Goal: Task Accomplishment & Management: Manage account settings

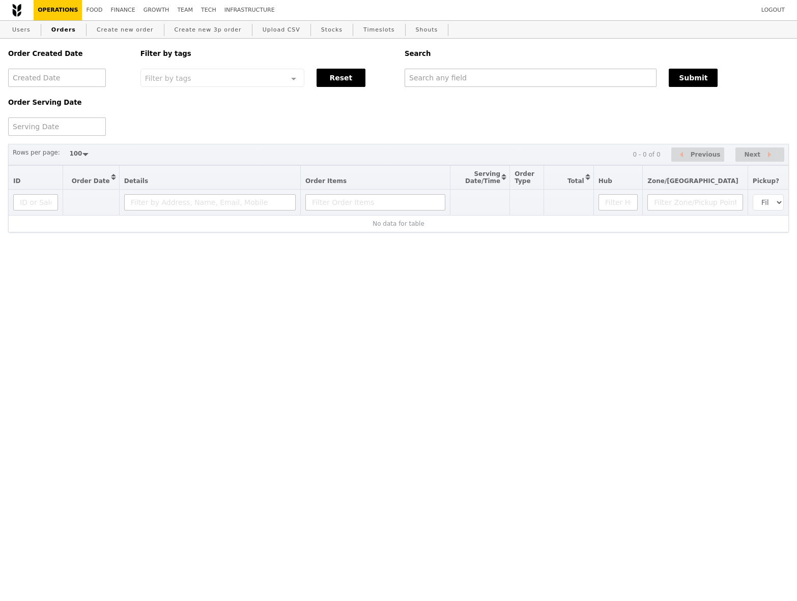
select select "100"
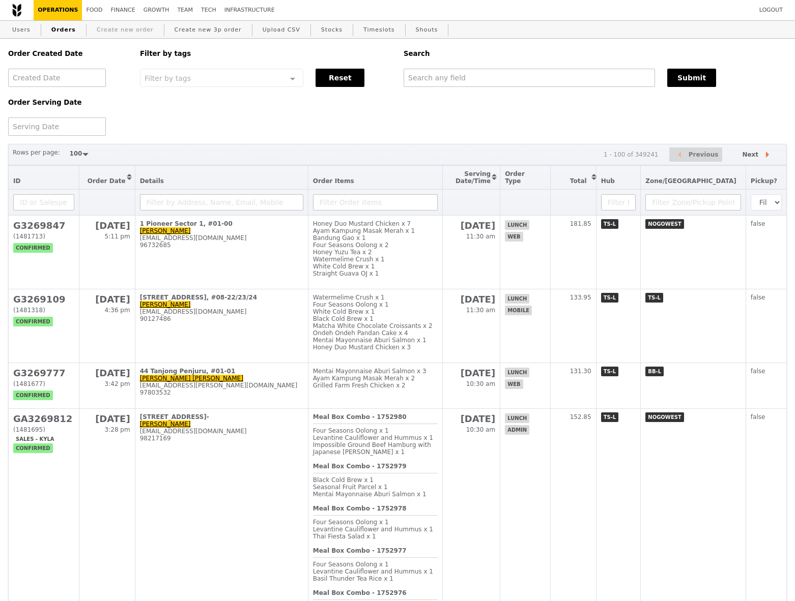
click at [100, 31] on link "Create new order" at bounding box center [125, 30] width 65 height 18
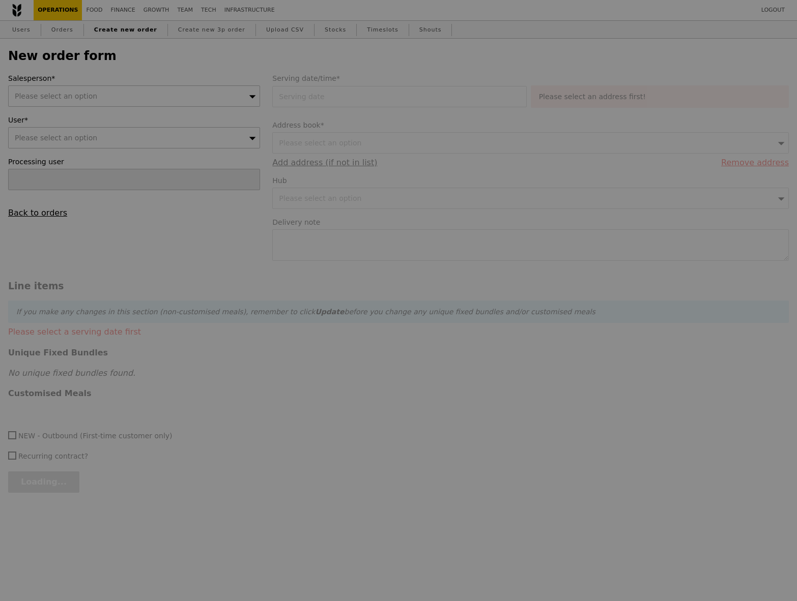
type input "Confirm"
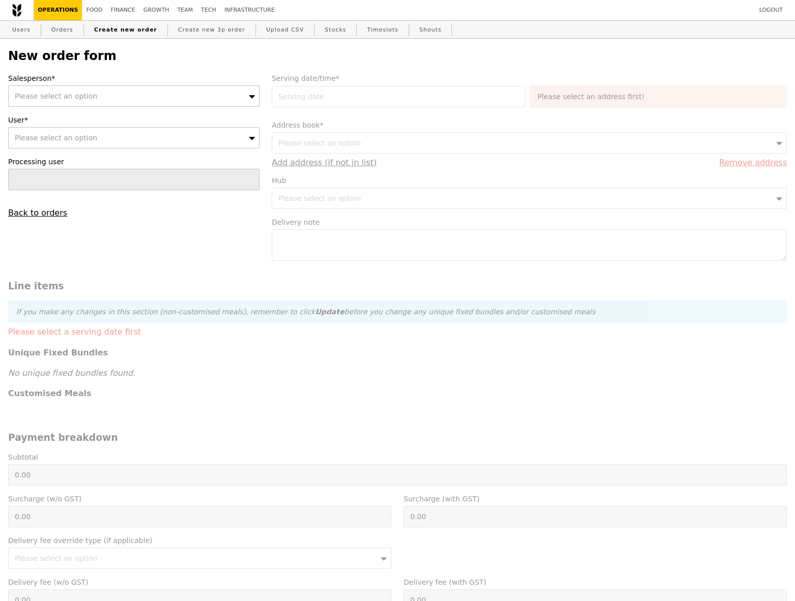
click at [196, 91] on div "Please select an option" at bounding box center [133, 95] width 251 height 21
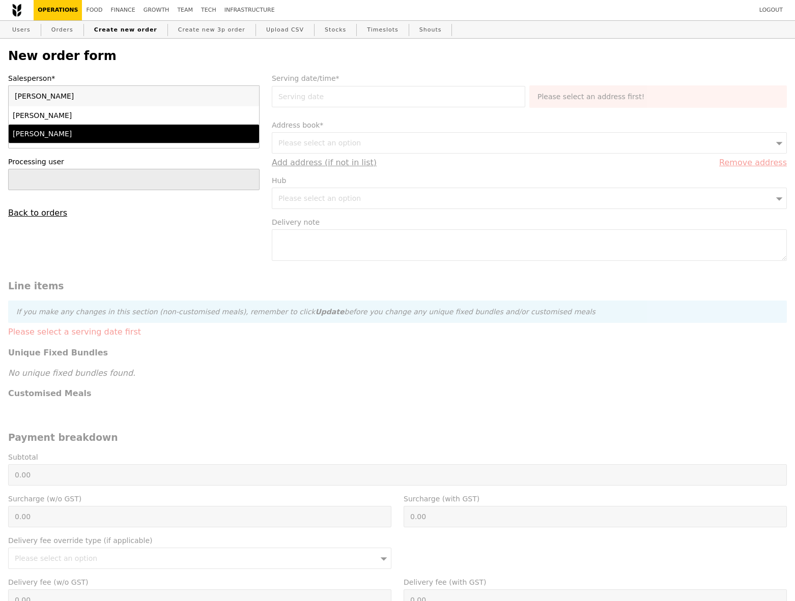
type input "samantha"
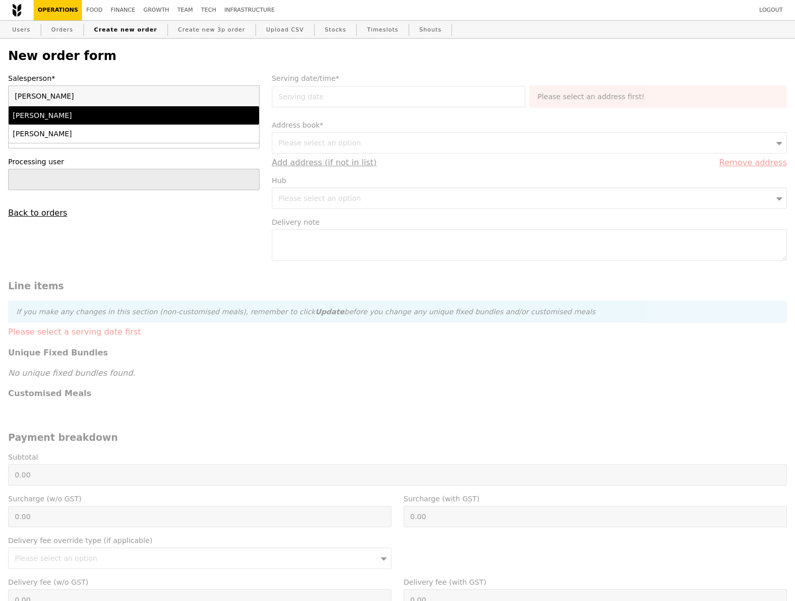
click at [168, 114] on div "[PERSON_NAME]" at bounding box center [104, 115] width 182 height 10
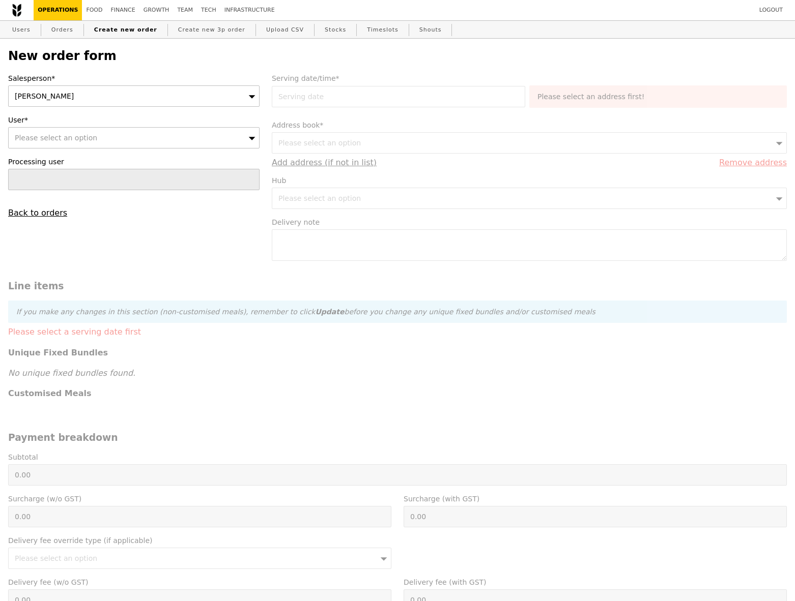
click at [145, 138] on div "Please select an option" at bounding box center [133, 137] width 251 height 21
type input "jessica.loo@sg.nestle.com"
type input "Confirm"
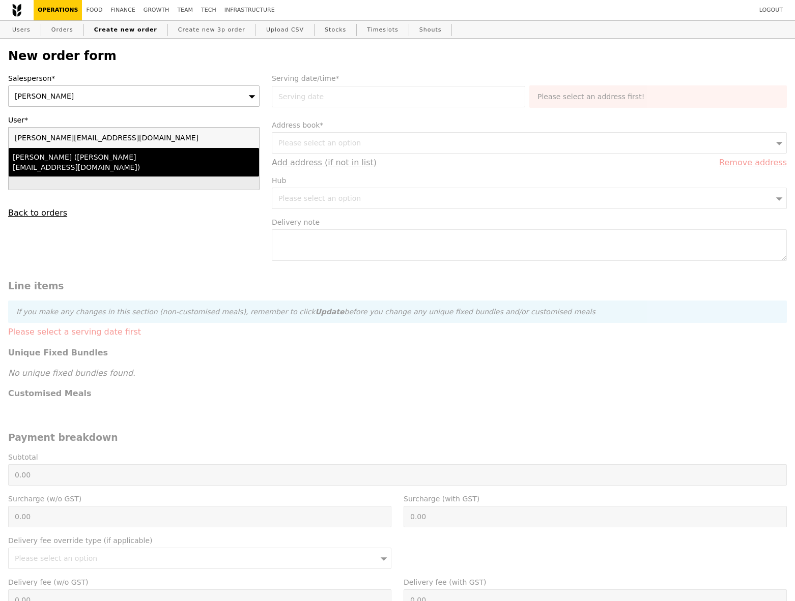
type input "jessica.loo@sg.nestle.com"
click at [137, 161] on div "Jessica Loo (jessica.loo@sg.nestle.com)" at bounding box center [104, 162] width 182 height 20
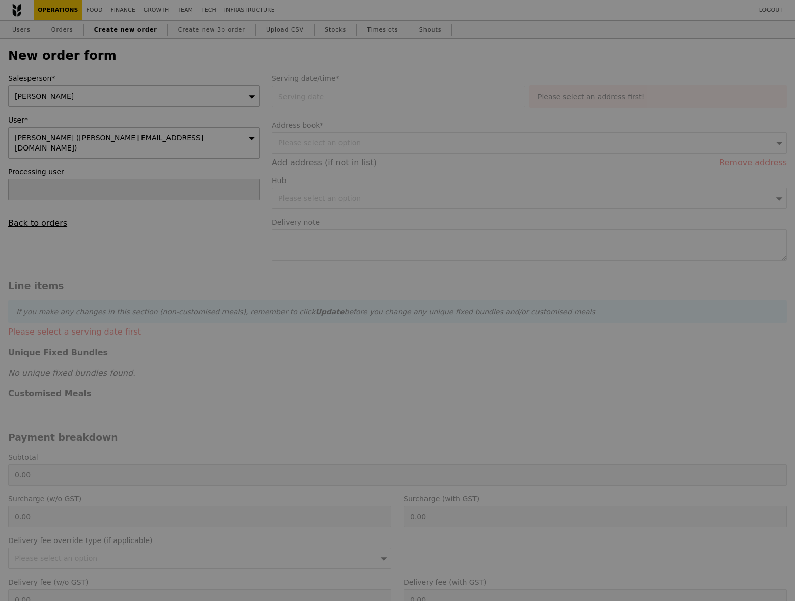
type input "Loading..."
type input "13.30"
type input "14.50"
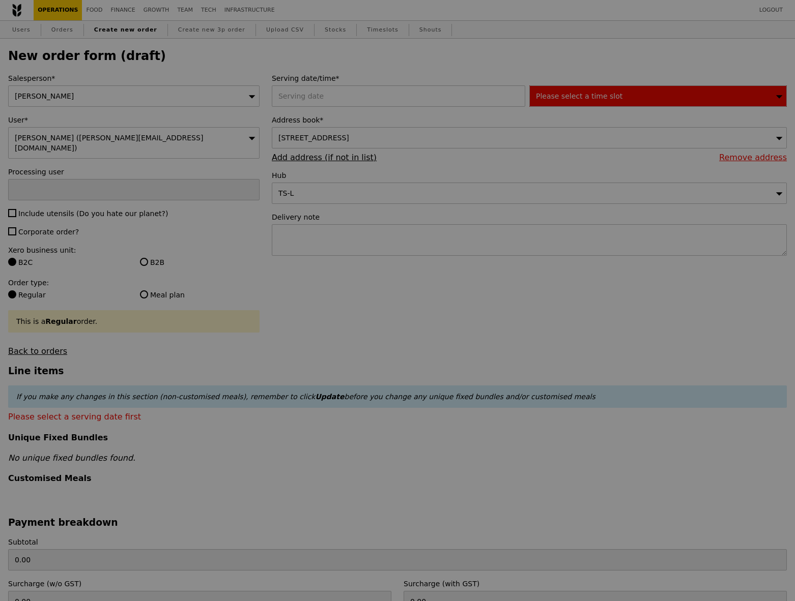
type input "Confirm"
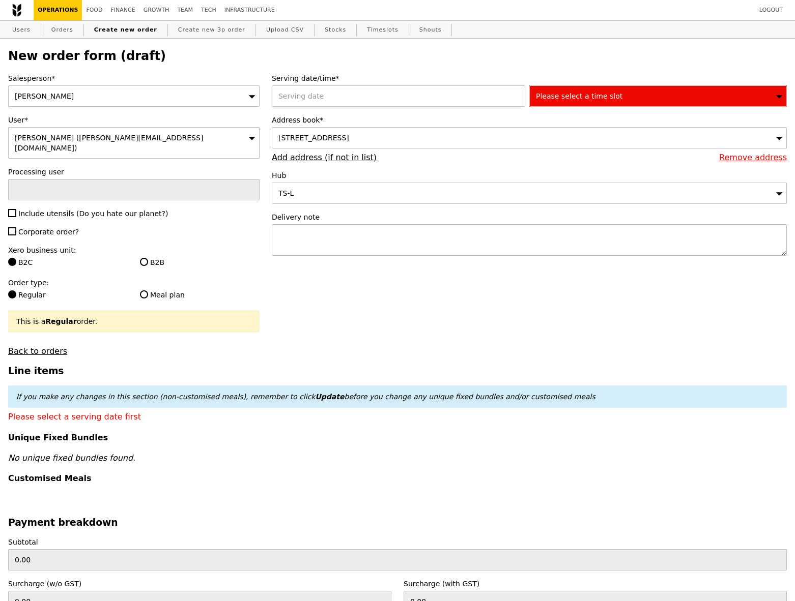
click at [386, 103] on div at bounding box center [400, 95] width 257 height 21
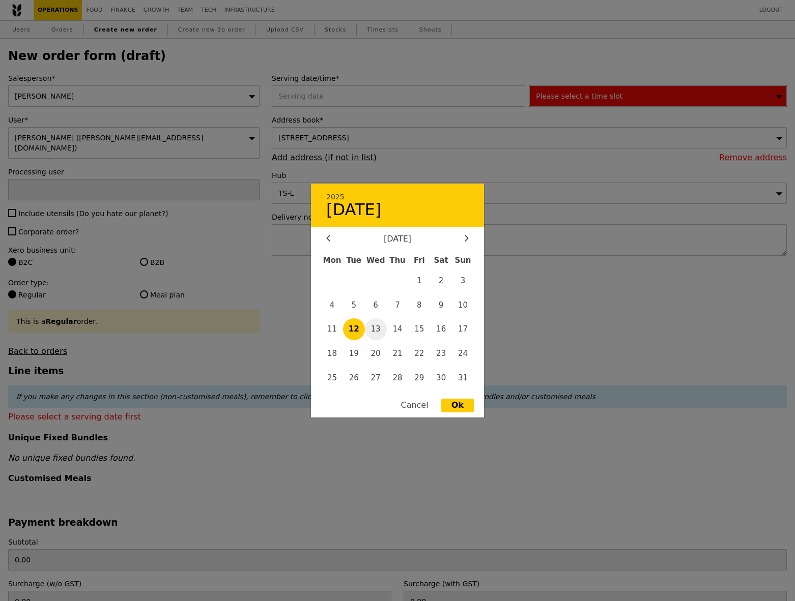
click at [370, 328] on span "13" at bounding box center [376, 330] width 22 height 22
type input "[DATE]"
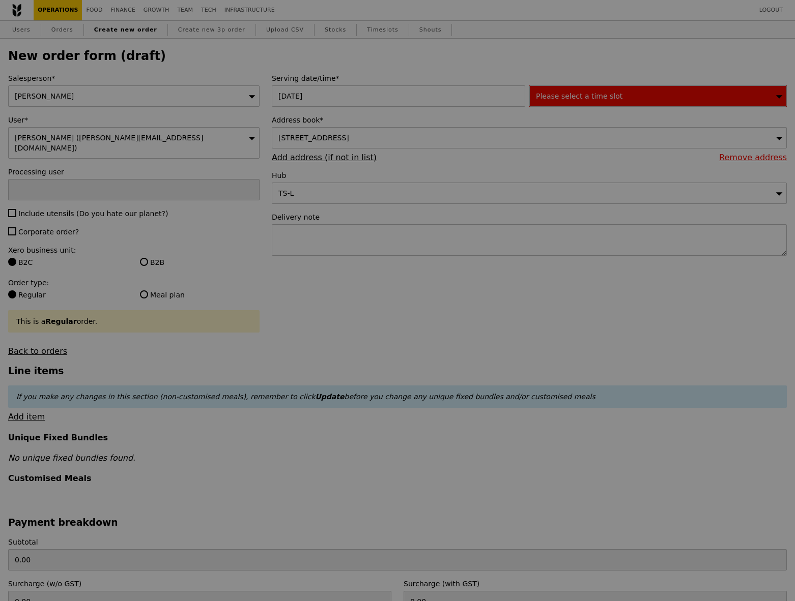
type input "Confirm"
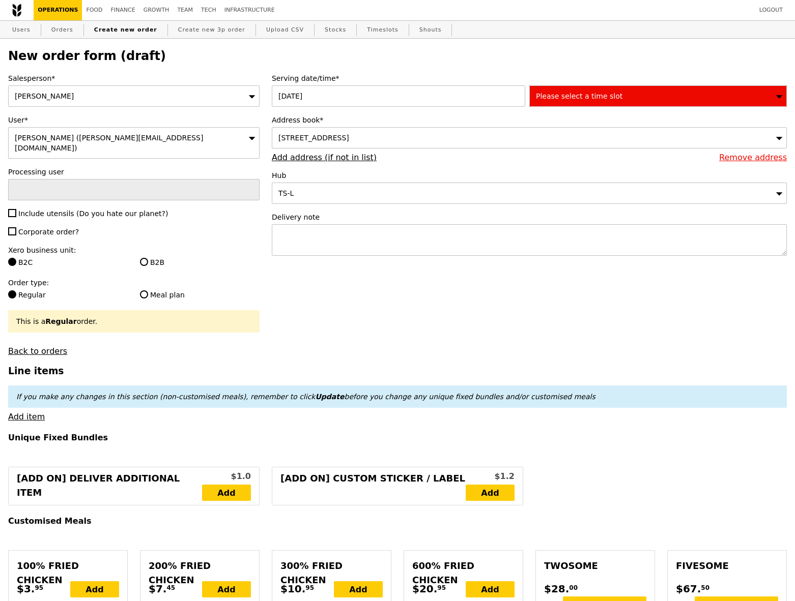
click at [630, 101] on div "Please select a time slot" at bounding box center [657, 95] width 257 height 21
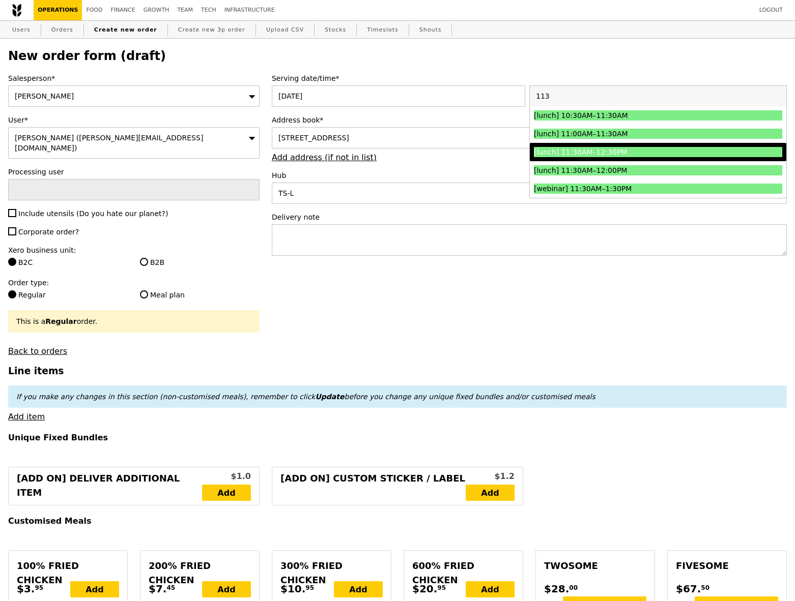
type input "113"
click at [633, 149] on div "[lunch] 11:30AM–12:30PM" at bounding box center [627, 152] width 186 height 10
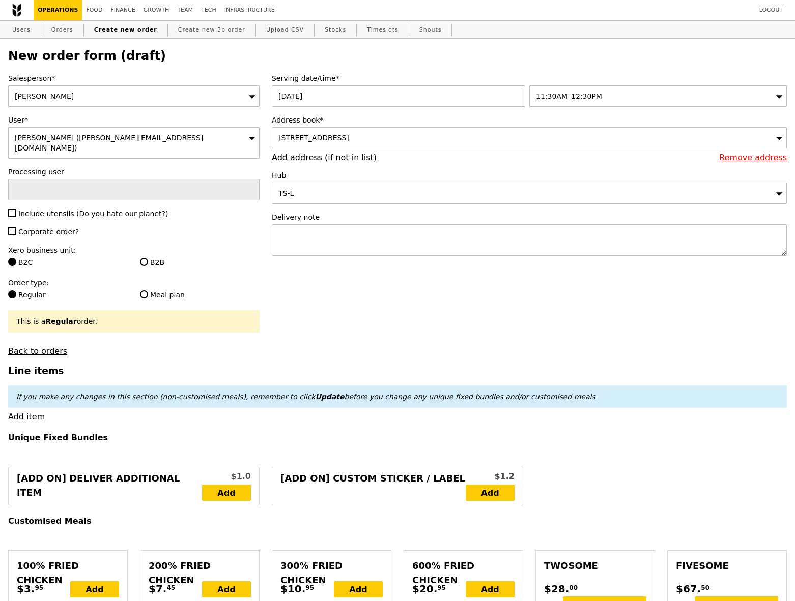
type input "Confirm"
click at [374, 241] on textarea at bounding box center [529, 240] width 515 height 32
type textarea "Deliver by 12PM if possible please"
click at [28, 412] on link "Add item" at bounding box center [26, 417] width 37 height 10
type input "Confirm"
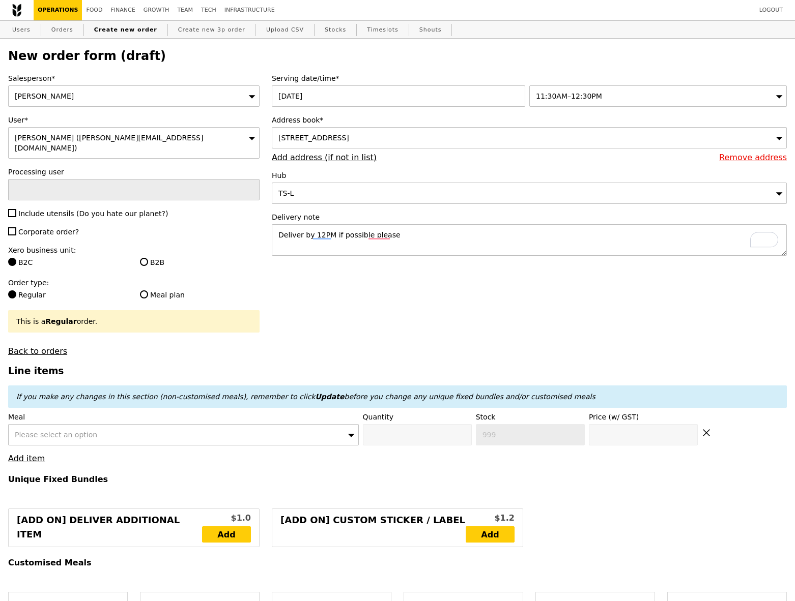
click at [167, 428] on div "Please select an option" at bounding box center [183, 434] width 351 height 21
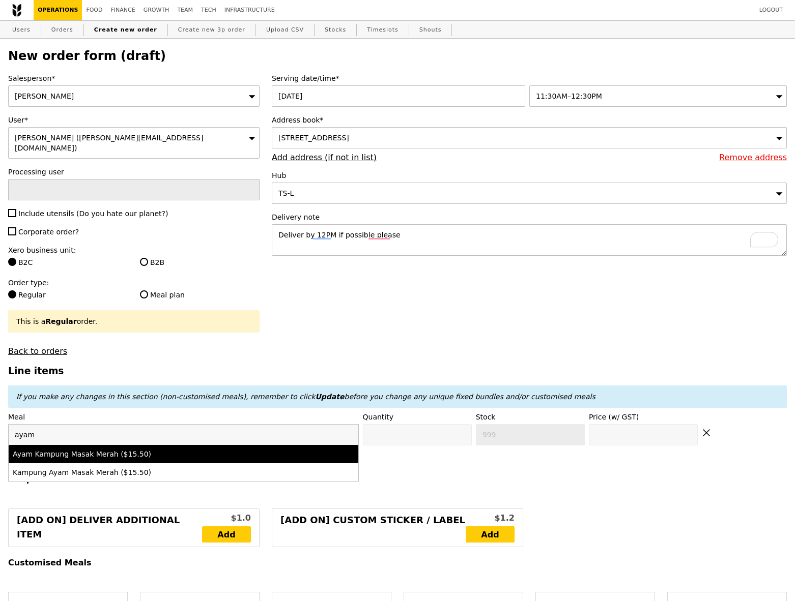
type input "ayam"
click at [154, 449] on div "Ayam Kampung Masak Merah ($15.50)" at bounding box center [141, 454] width 256 height 10
type input "Confirm anyway"
type input "0"
type input "458"
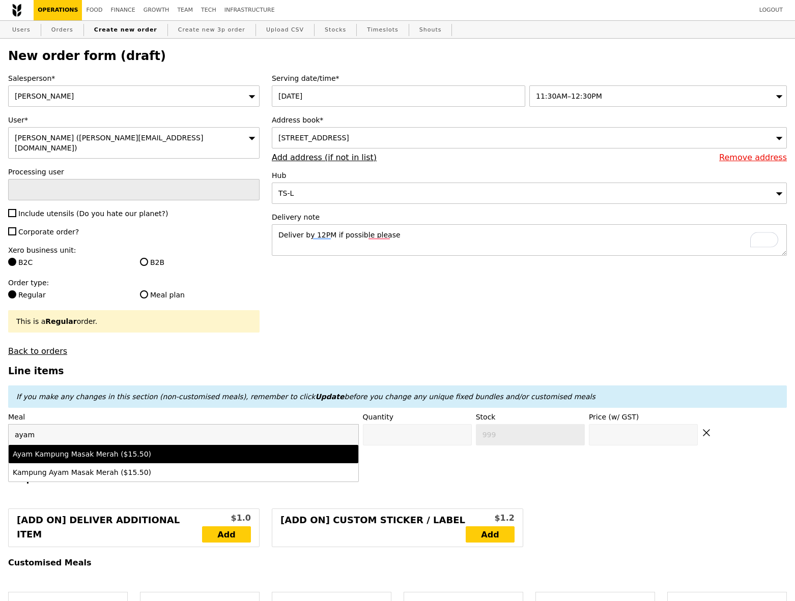
type input "15.5"
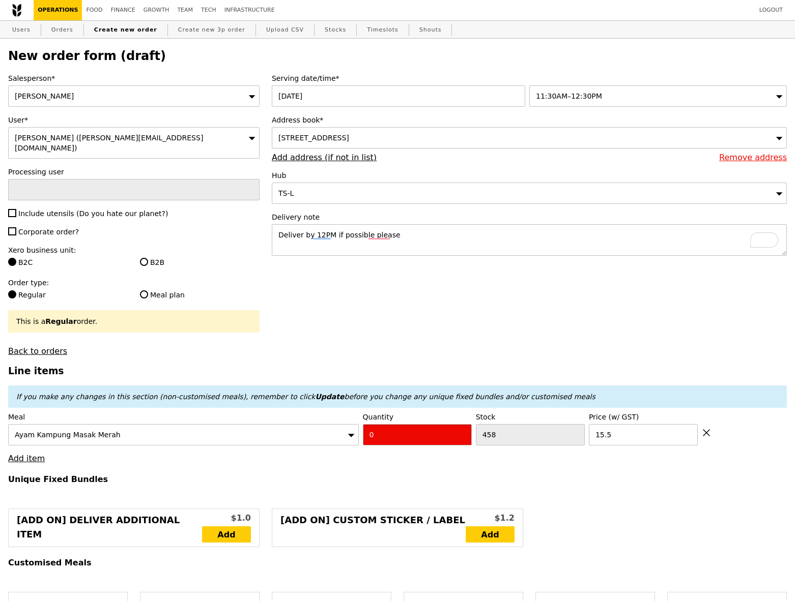
click at [384, 424] on input "0" at bounding box center [417, 434] width 109 height 21
type input "Confirm"
type input "12"
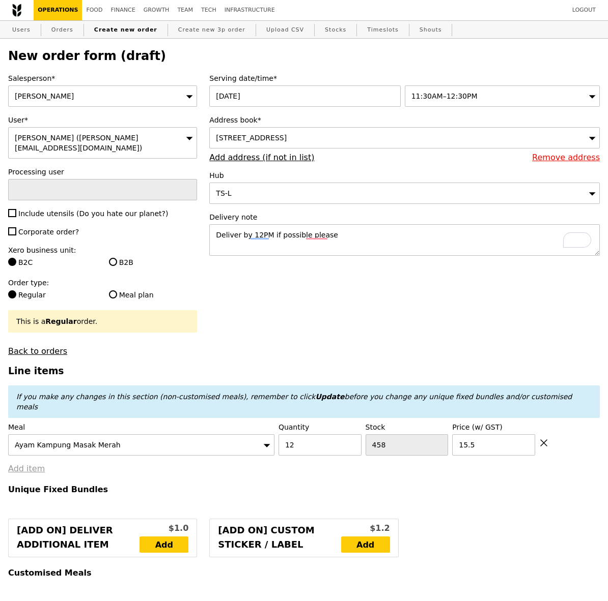
click at [39, 464] on link "Add item" at bounding box center [26, 469] width 37 height 10
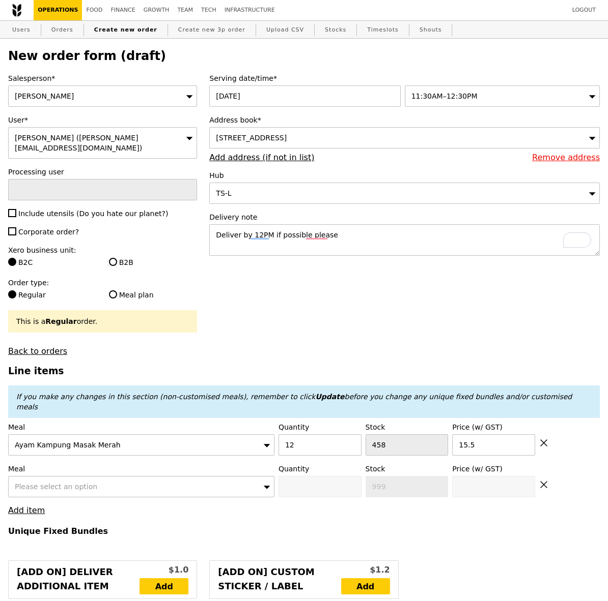
type input "Loading..."
type input "186.00"
type input "3.62"
type input "3.95"
type input "189.95"
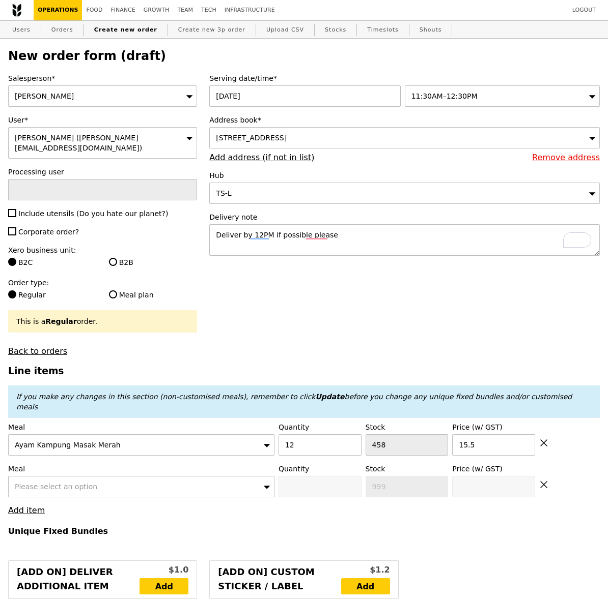
type input "Confirm"
click at [79, 483] on span "Please select an option" at bounding box center [56, 487] width 82 height 8
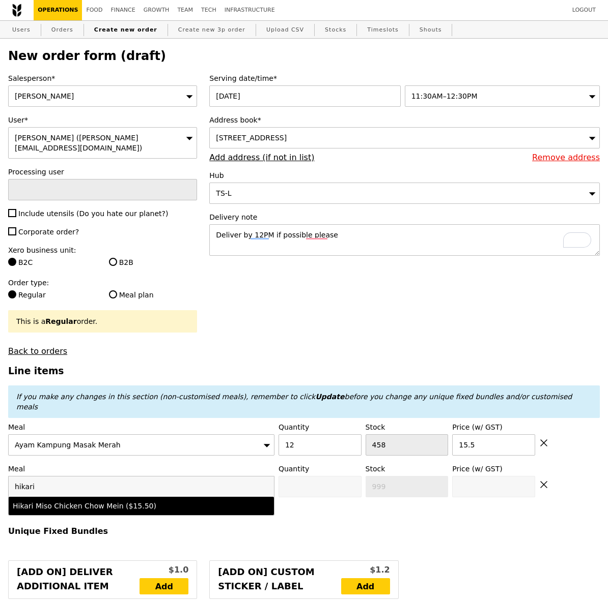
type input "hikari"
click at [96, 501] on div "Hikari Miso Chicken Chow Mein ($15.50)" at bounding box center [109, 506] width 193 height 10
type input "Confirm anyway"
type input "0"
type input "432"
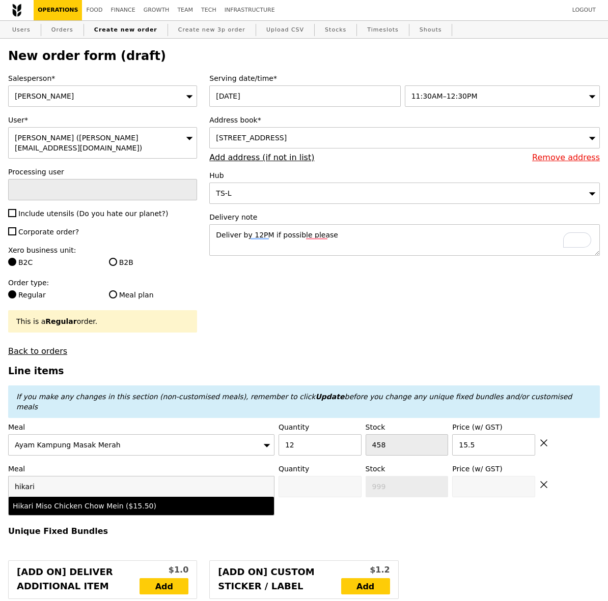
type input "15.5"
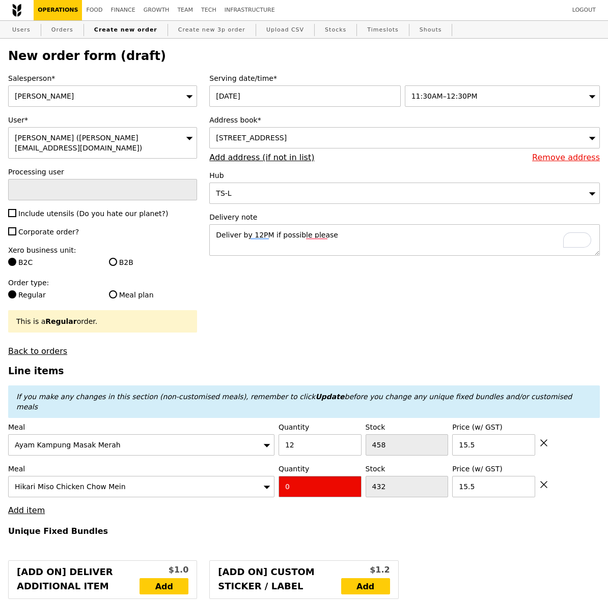
click at [299, 476] on input "0" at bounding box center [319, 486] width 83 height 21
type input "Confirm"
type input "5"
click at [17, 506] on link "Add item" at bounding box center [26, 511] width 37 height 10
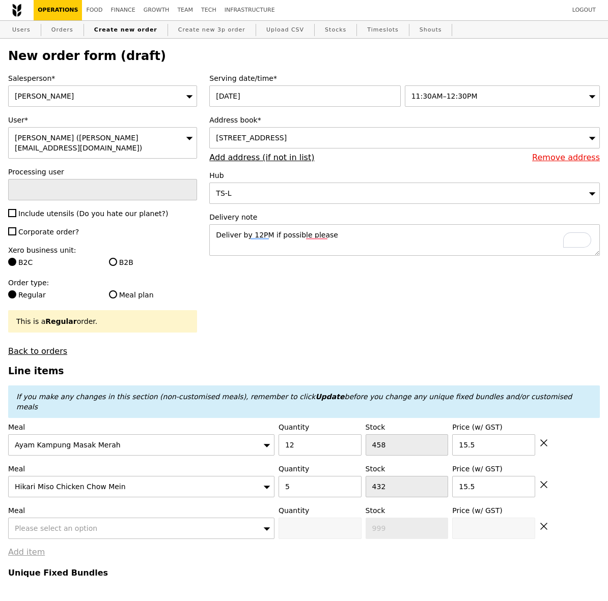
type input "Loading..."
type input "263.50"
type input "267.45"
type input "Confirm"
click at [43, 518] on div "Please select an option" at bounding box center [141, 528] width 266 height 21
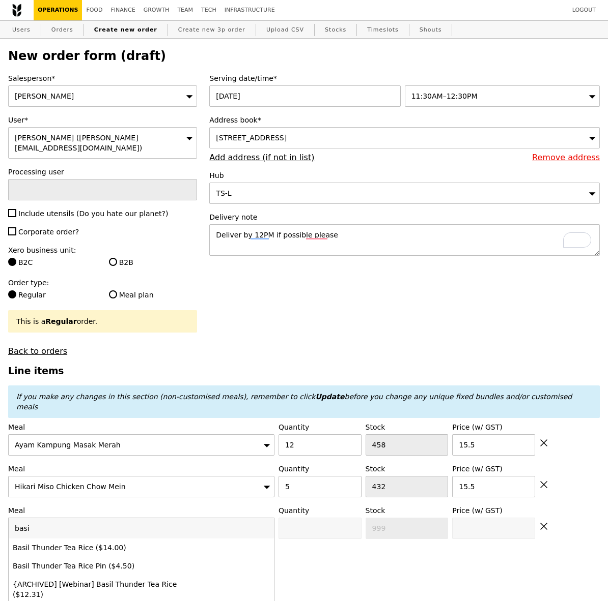
type input "basil"
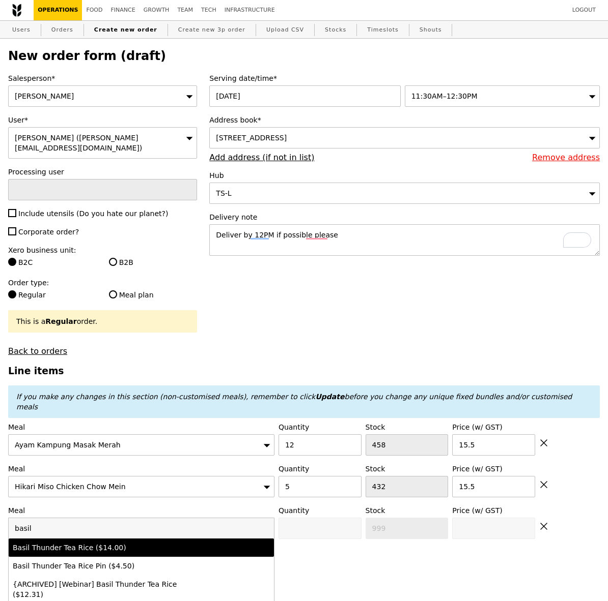
click at [73, 543] on div "Basil Thunder Tea Rice ($14.00)" at bounding box center [109, 548] width 193 height 10
type input "Confirm anyway"
type input "0"
type input "476"
type input "14.0"
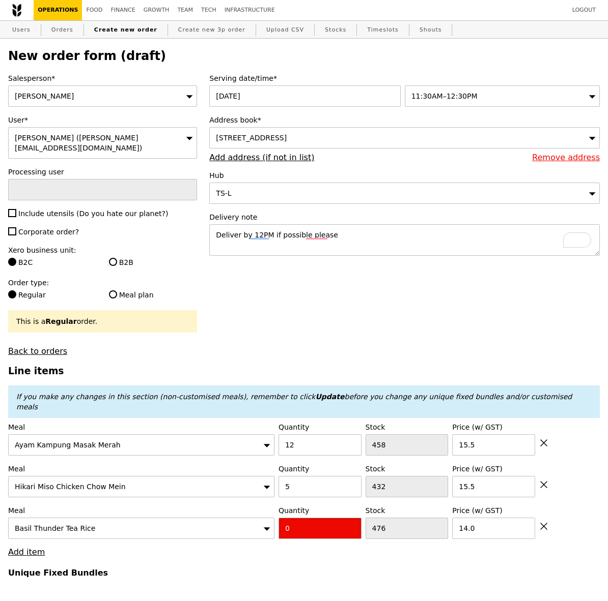
click at [317, 518] on input "0" at bounding box center [319, 528] width 83 height 21
type input "Confirm"
type input "2"
click at [18, 548] on link "Add item" at bounding box center [26, 553] width 37 height 10
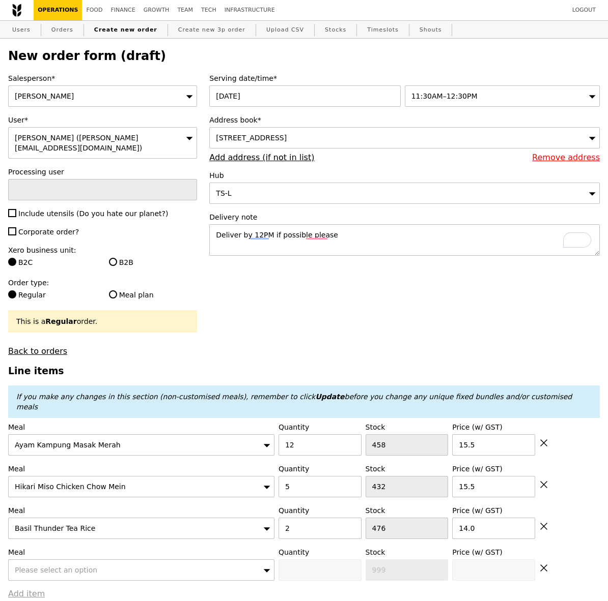
type input "Loading..."
type input "291.50"
type input "295.45"
type input "Confirm"
click at [41, 566] on span "Please select an option" at bounding box center [56, 570] width 82 height 8
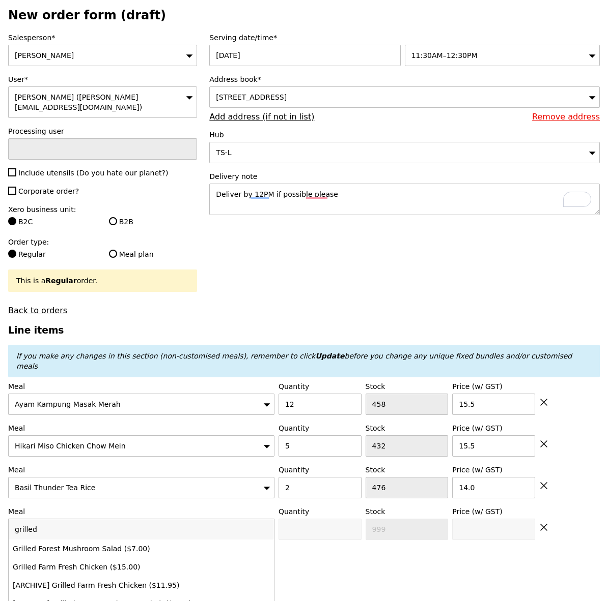
scroll to position [51, 0]
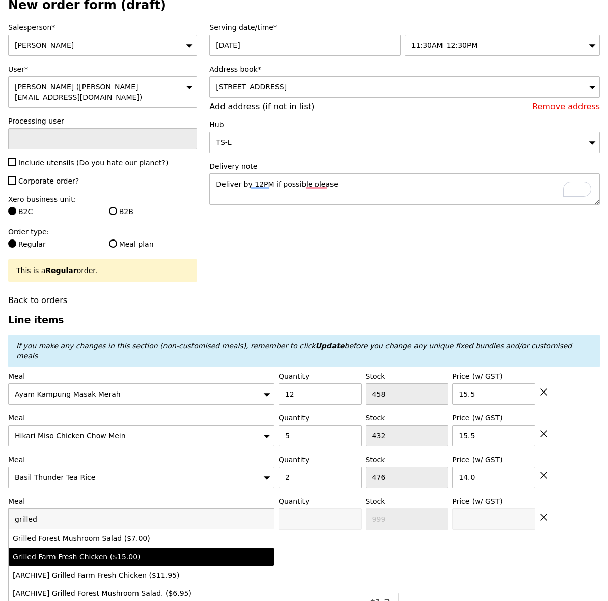
type input "grilled"
click at [114, 552] on div "Grilled Farm Fresh Chicken ($15.00)" at bounding box center [109, 557] width 193 height 10
type input "Confirm anyway"
type input "0"
type input "412"
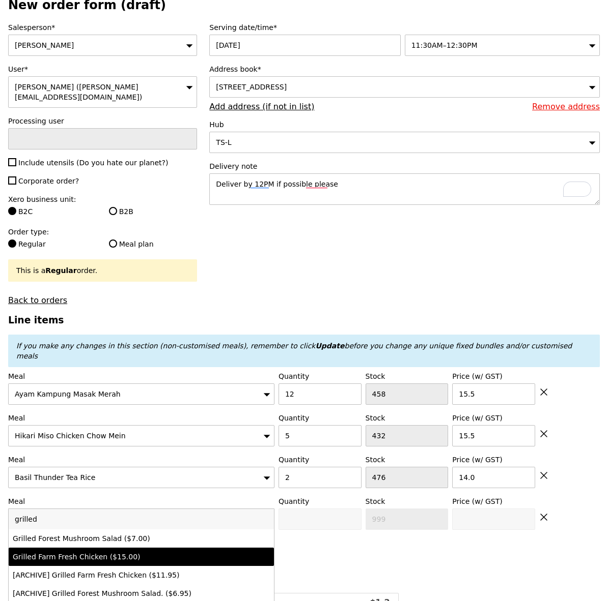
type input "15.0"
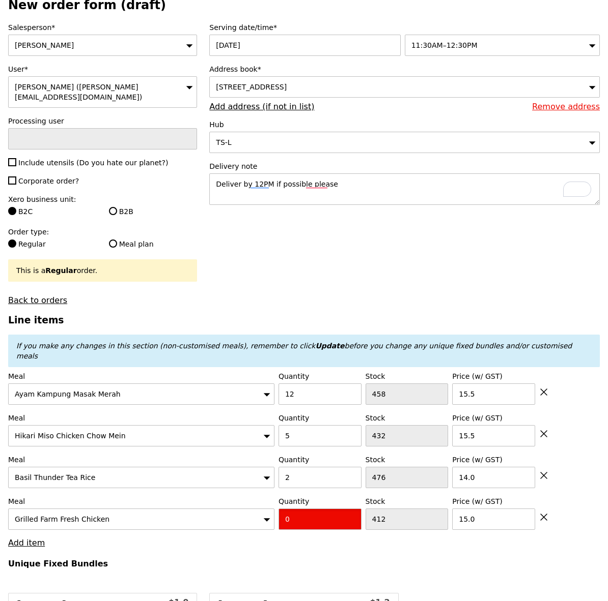
click at [306, 509] on input "0" at bounding box center [319, 519] width 83 height 21
type input "Confirm"
type input "3"
click at [28, 538] on link "Add item" at bounding box center [26, 543] width 37 height 10
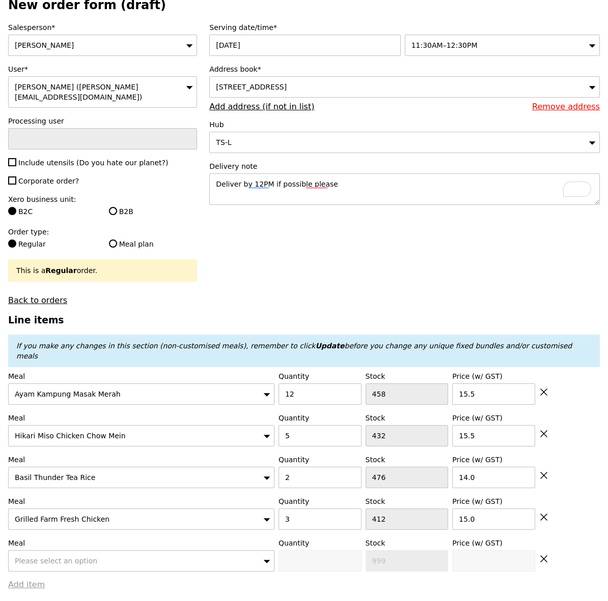
type input "Loading..."
type input "336.50"
type input "340.45"
type input "Confirm"
click at [42, 557] on span "Please select an option" at bounding box center [56, 561] width 82 height 8
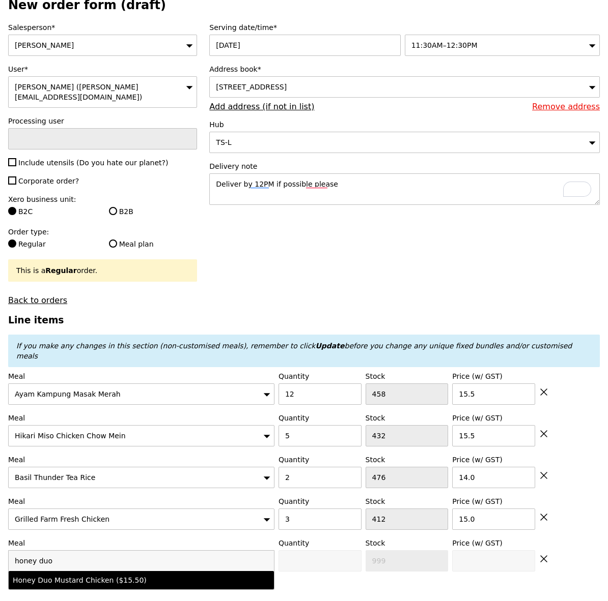
type input "honey duo"
click at [76, 576] on div "Honey Duo Mustard Chicken ($15.50)" at bounding box center [109, 581] width 193 height 10
type input "Confirm anyway"
type input "0"
type input "422"
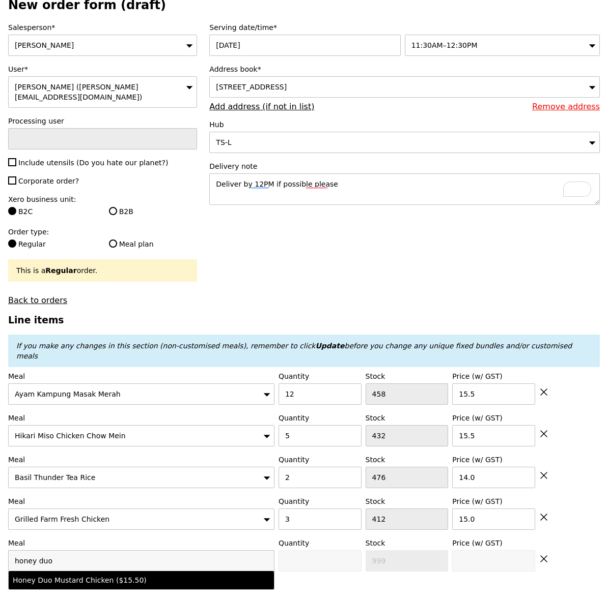
type input "15.5"
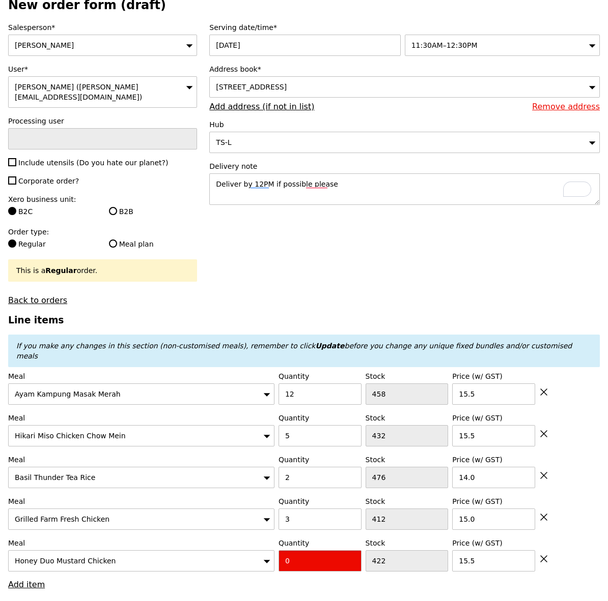
click at [312, 551] on input "0" at bounding box center [319, 561] width 83 height 21
type input "Confirm"
type input "3"
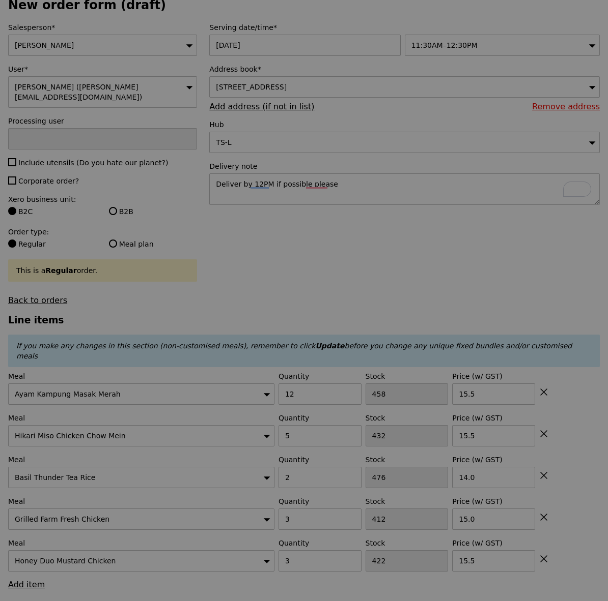
type input "Loading..."
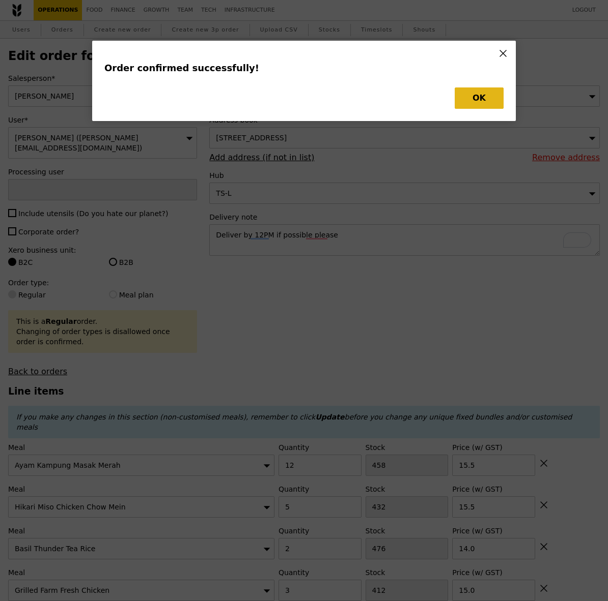
type input "[PERSON_NAME]"
type input "Loading..."
type input "3"
type input "412"
type input "15.00"
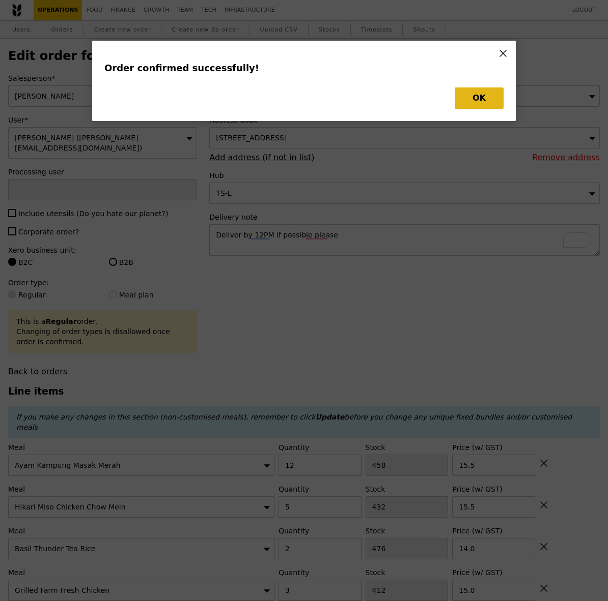
type input "2"
type input "476"
type input "14.00"
type input "5"
type input "432"
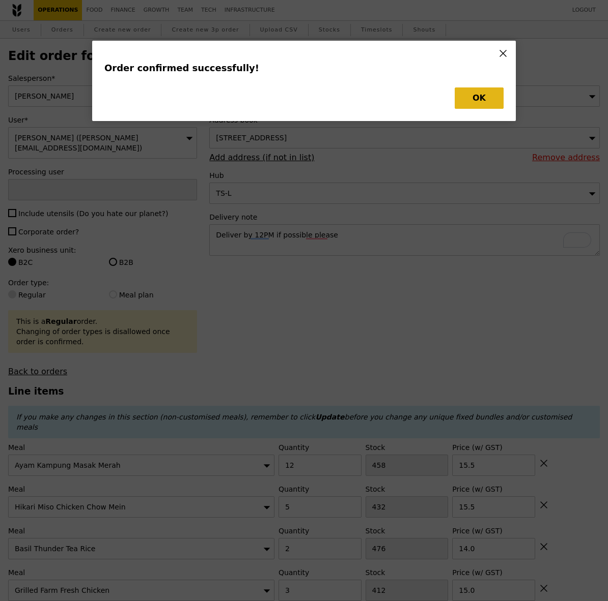
type input "15.50"
type input "12"
type input "458"
type input "15.50"
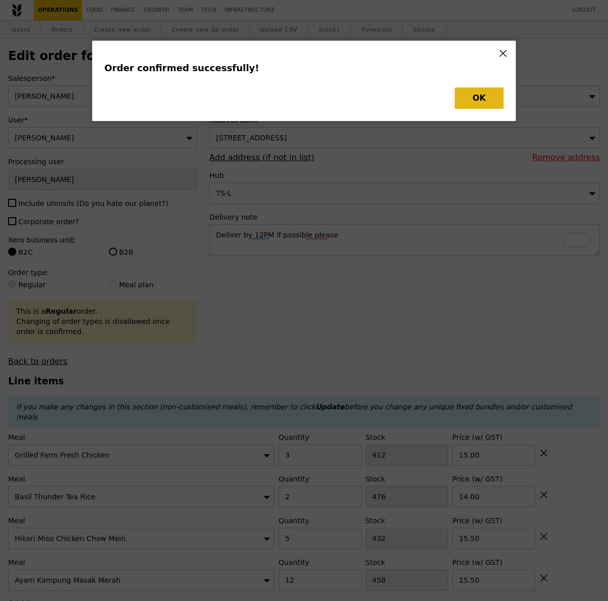
click at [476, 89] on button "OK" at bounding box center [478, 98] width 49 height 21
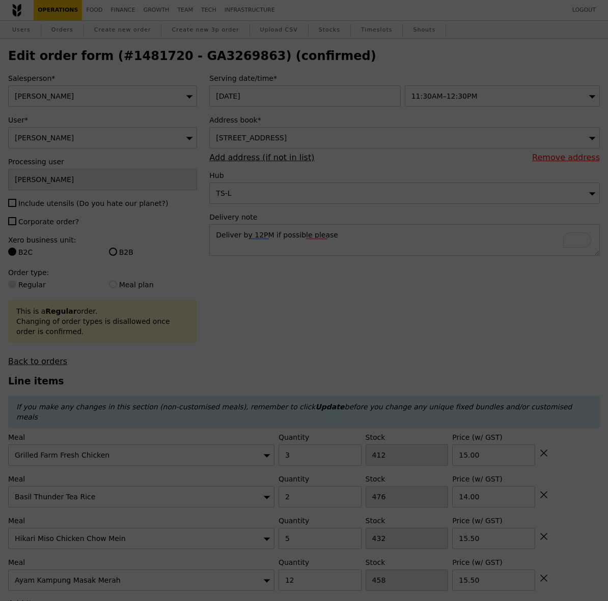
type input "409"
type input "474"
type input "427"
type input "446"
type input "Update"
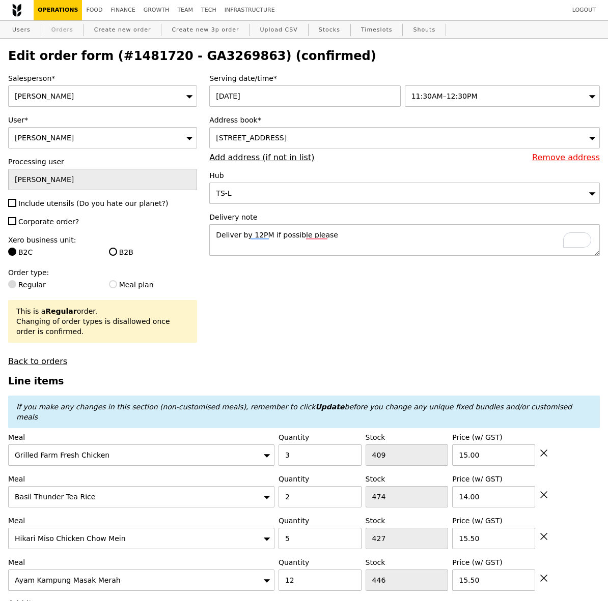
click at [60, 37] on link "Orders" at bounding box center [62, 30] width 30 height 18
select select "100"
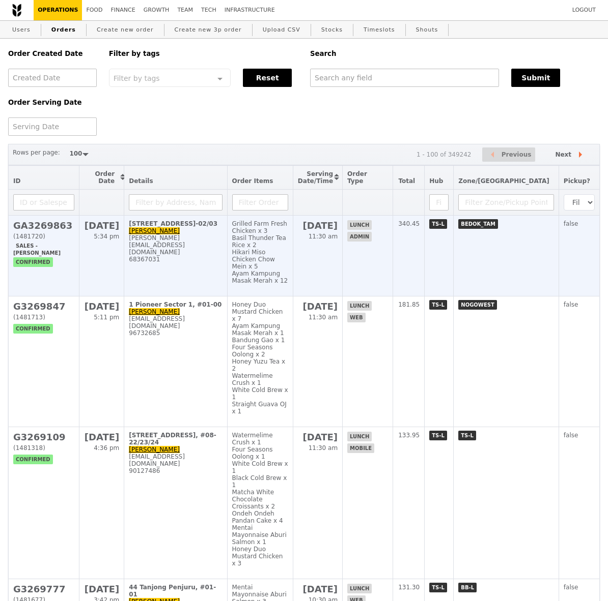
click at [57, 228] on h2 "GA3269863" at bounding box center [43, 225] width 61 height 11
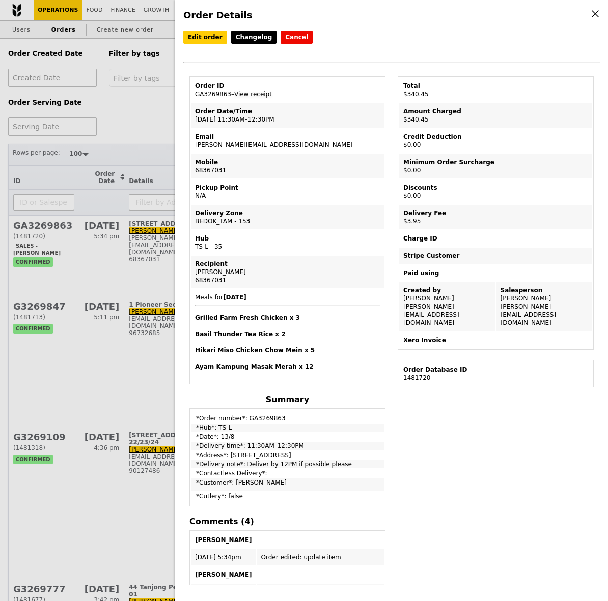
click at [268, 94] on link "View receipt" at bounding box center [253, 94] width 38 height 7
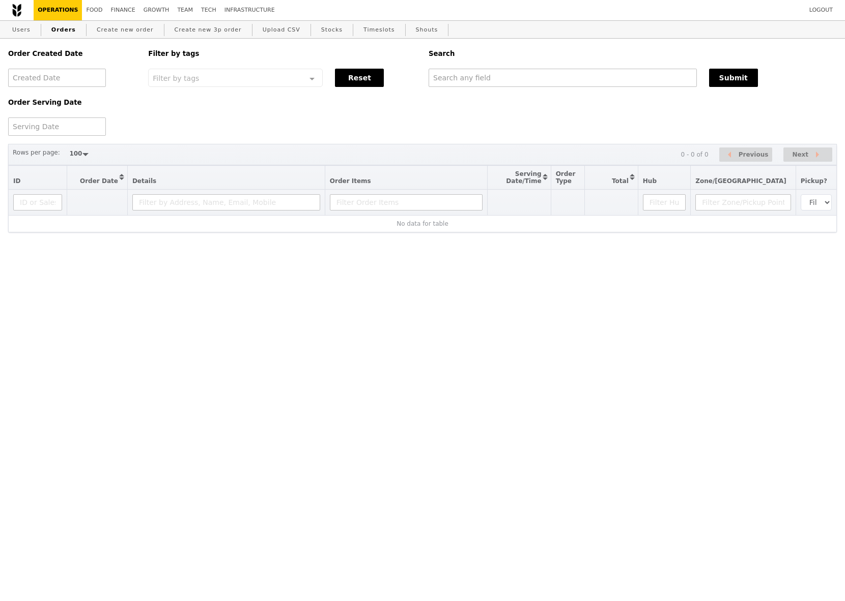
select select "100"
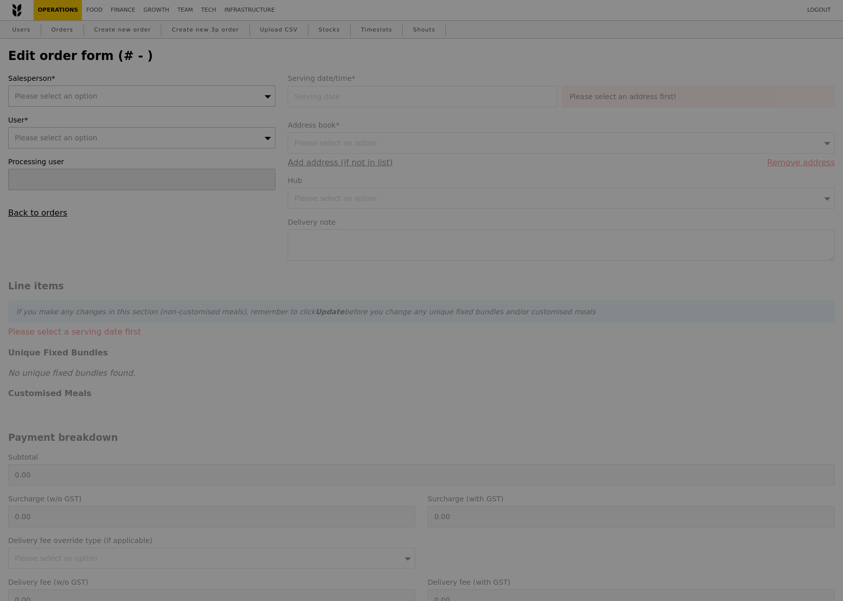
type input "[DATE]"
type textarea "Please deliver the food around 11:30AM not earlier than that please. Thank you!…"
type input "379.50"
type input "3.62"
type input "3.95"
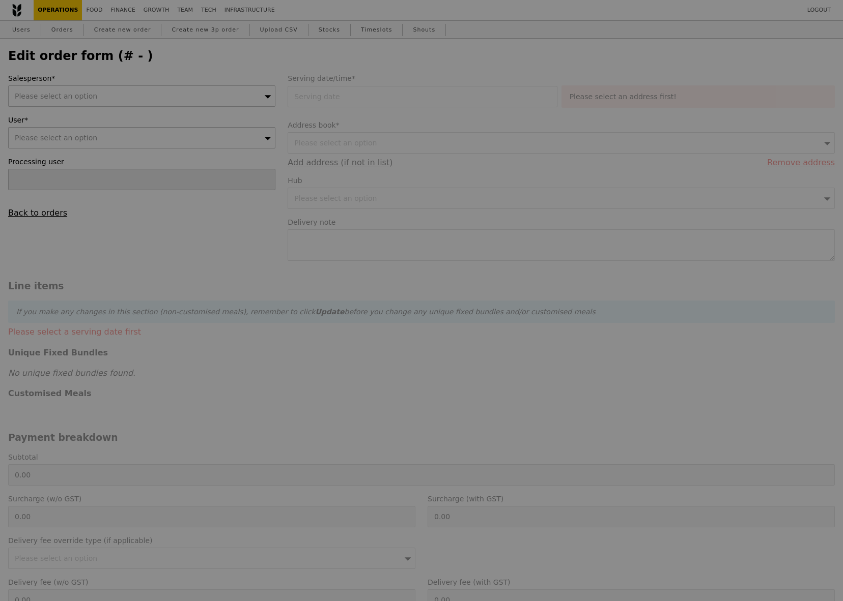
type input "383.45"
checkbox input "true"
type input "Loading..."
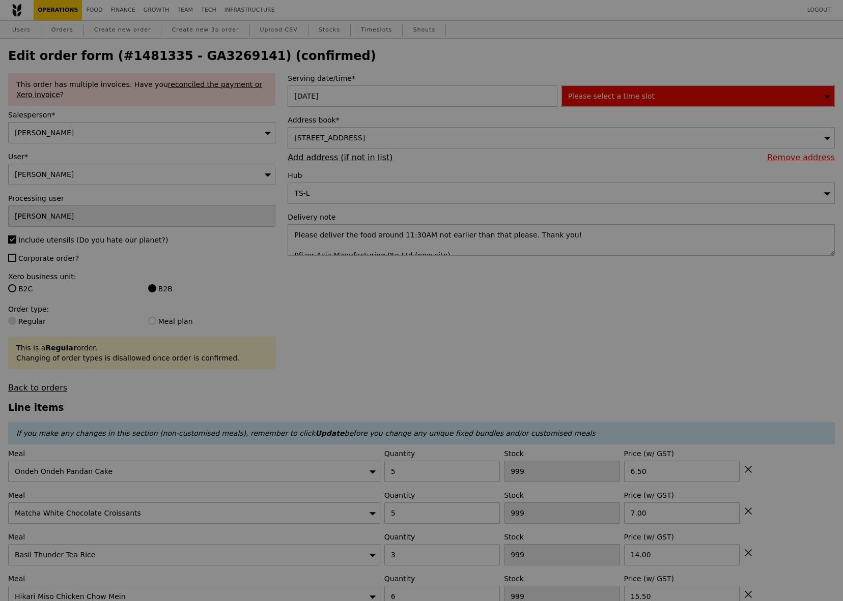
type input "473"
type input "488"
type input "474"
type input "427"
type input "422"
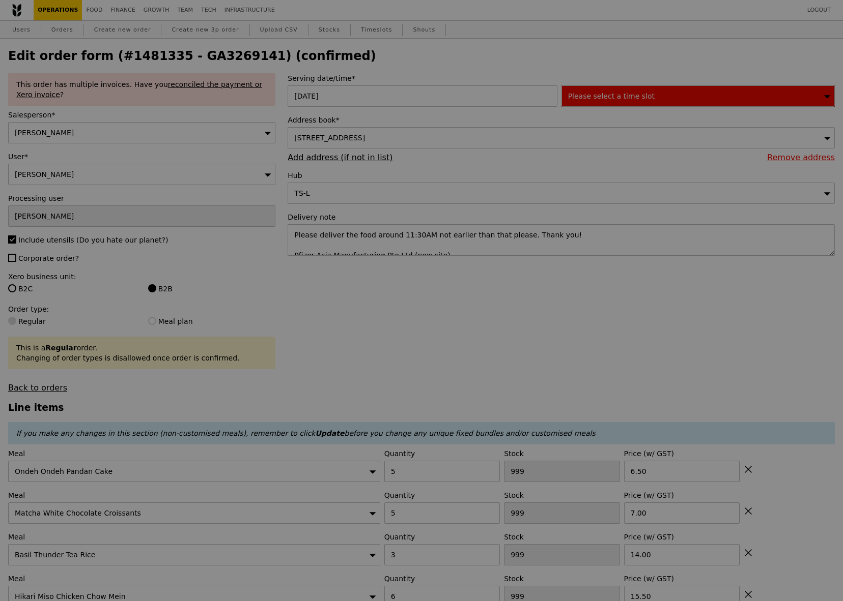
type input "448"
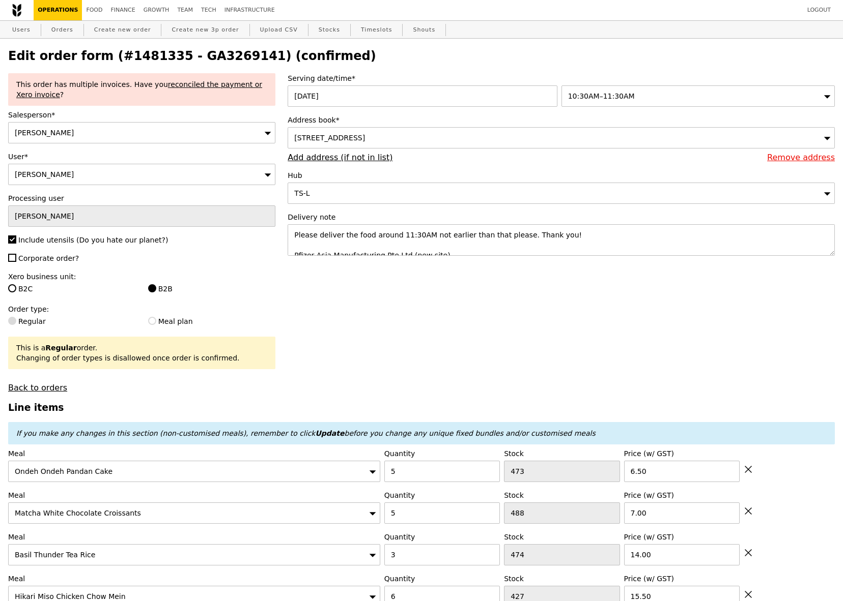
type input "Update"
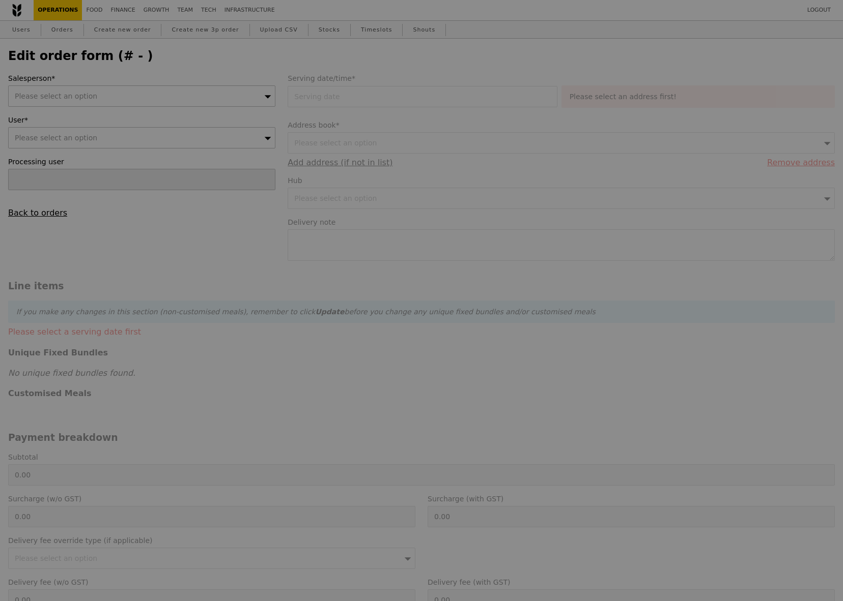
type input "[DATE]"
type textarea "Please deliver the food around 11:30AM not earlier than that please. Thank you!…"
type input "379.50"
type input "3.62"
type input "3.95"
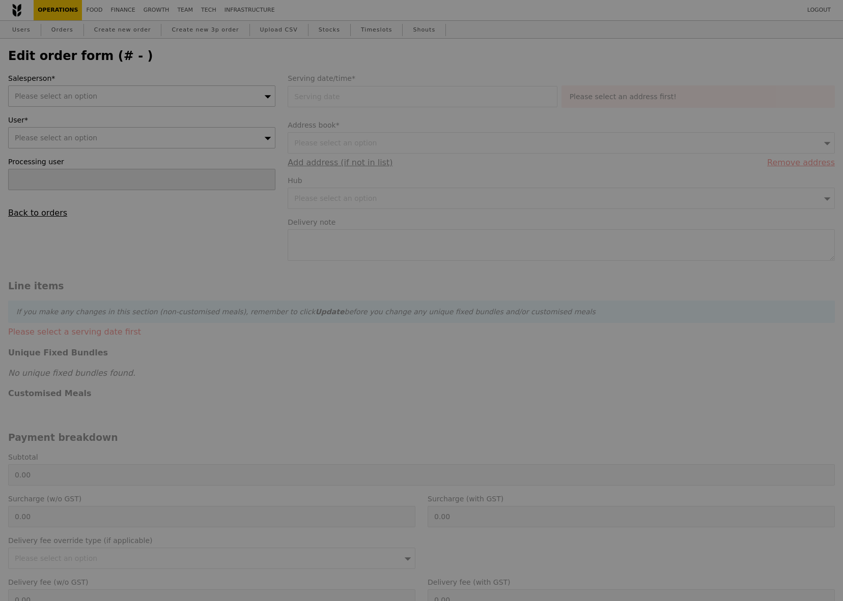
type input "383.45"
checkbox input "true"
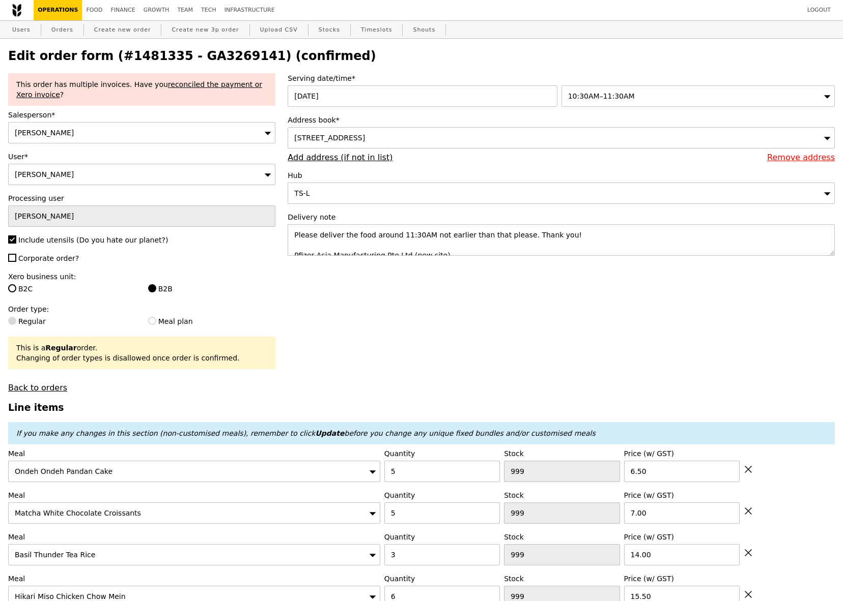
type input "Update"
type input "473"
type input "488"
type input "474"
type input "427"
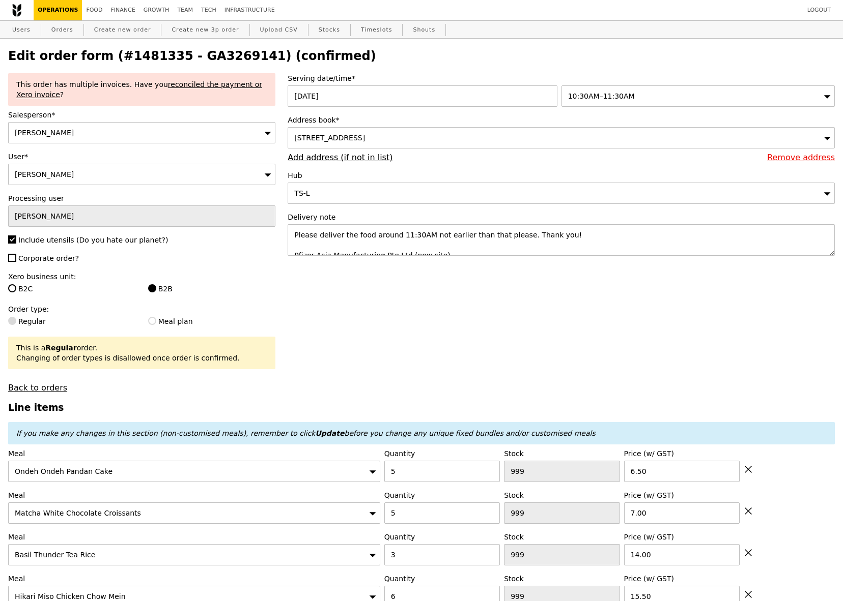
type input "422"
type input "448"
